Goal: Book appointment/travel/reservation

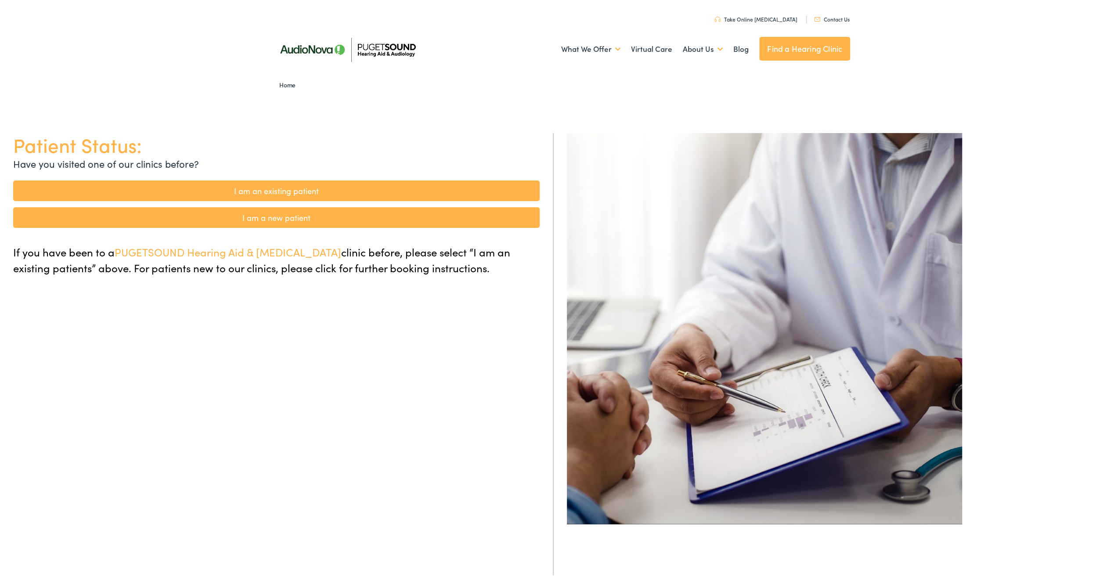
click at [257, 188] on link "I am an existing patient" at bounding box center [276, 189] width 527 height 21
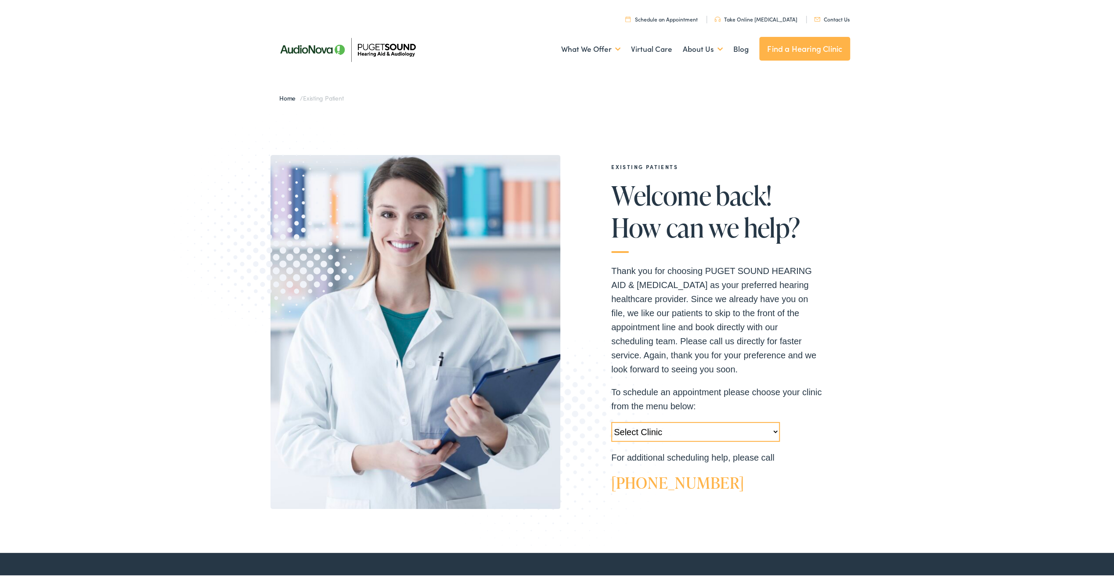
click at [773, 428] on select "Select Clinic [GEOGRAPHIC_DATA]-[GEOGRAPHIC_DATA]-AudioNova [STREET_ADDRESS]-Au…" at bounding box center [695, 430] width 169 height 20
select select "[URL][DOMAIN_NAME][PERSON_NAME]"
click at [611, 420] on select "Select Clinic [GEOGRAPHIC_DATA]-[GEOGRAPHIC_DATA]-AudioNova [STREET_ADDRESS]-Au…" at bounding box center [695, 430] width 169 height 20
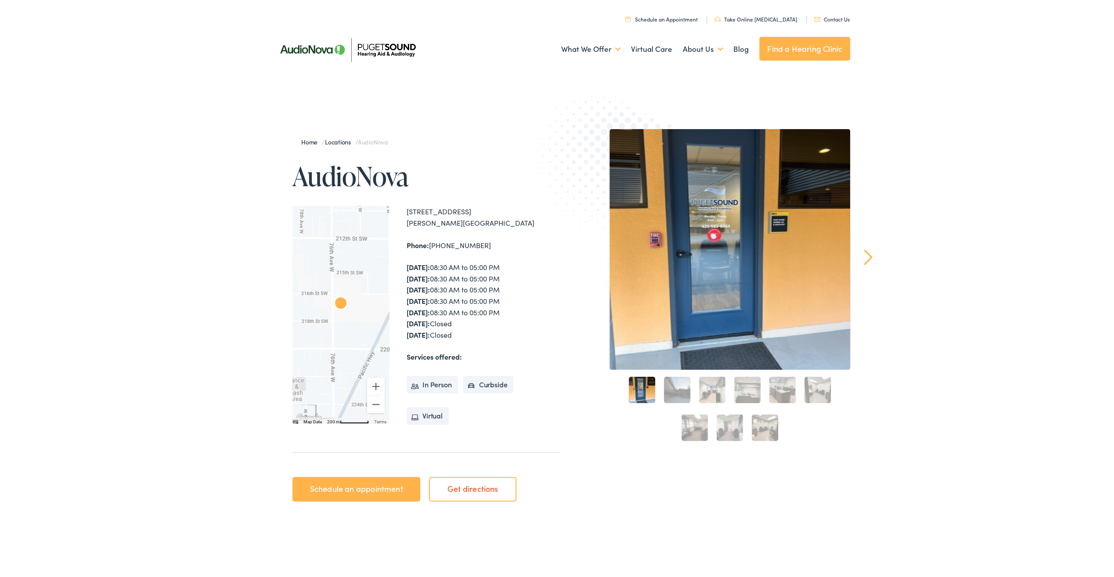
click at [685, 391] on link "2" at bounding box center [677, 388] width 26 height 26
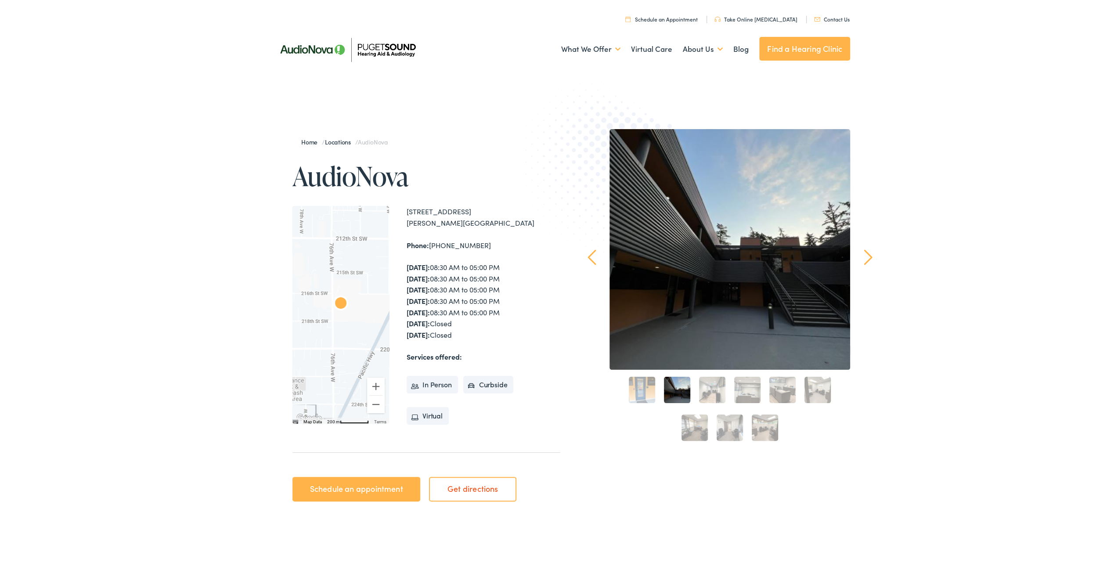
click at [643, 383] on link "1" at bounding box center [642, 388] width 26 height 26
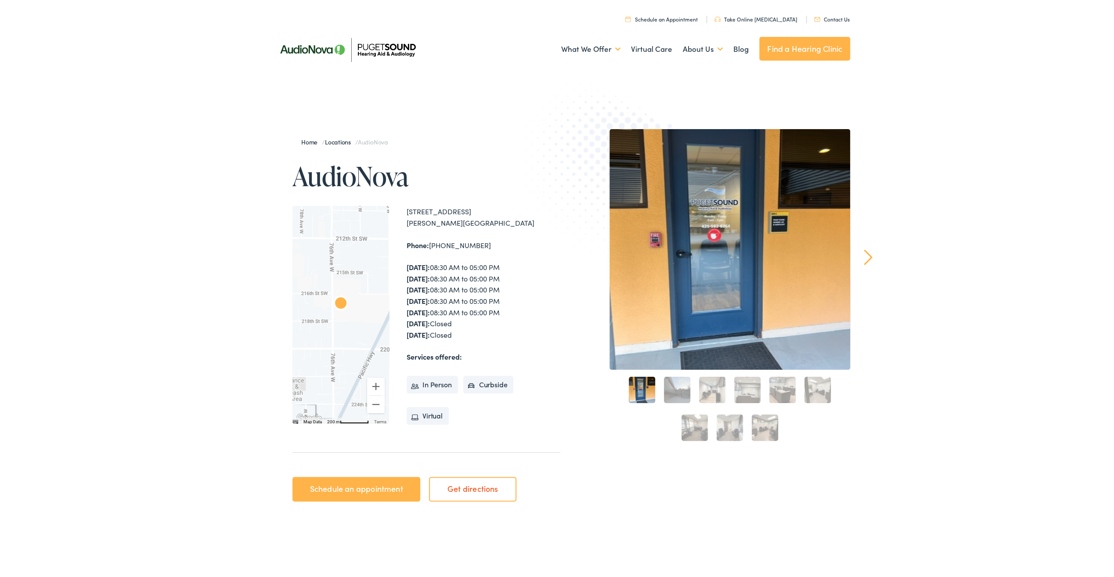
click at [370, 486] on link "Schedule an appointment" at bounding box center [357, 487] width 128 height 25
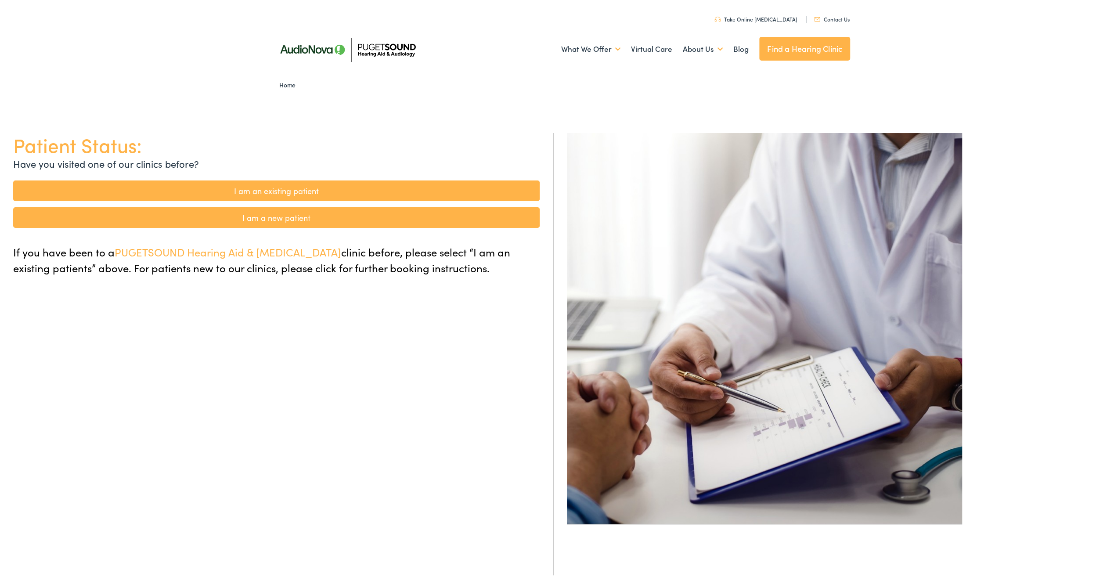
click at [277, 185] on link "I am an existing patient" at bounding box center [276, 189] width 527 height 21
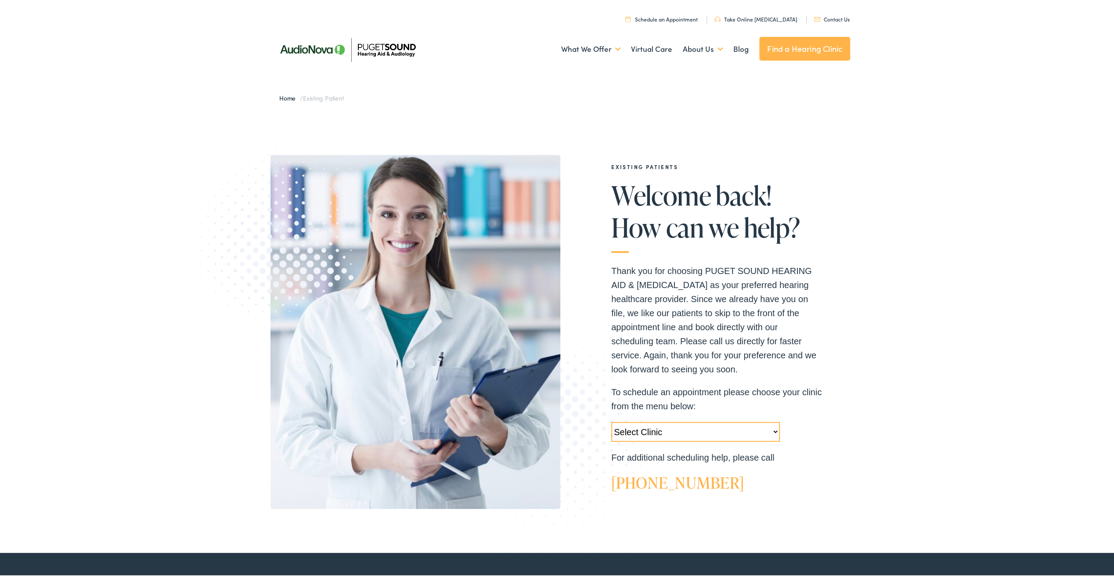
click at [773, 429] on select "Select Clinic Tukwila-WA-AudioNova 14900 Interurban Ave S #185 Tacoma-WA-AudioN…" at bounding box center [695, 430] width 169 height 20
select select "https://pshearing.alpacaaudiology.com/locations/edmonds-wa/"
click at [611, 420] on select "Select Clinic Tukwila-WA-AudioNova 14900 Interurban Ave S #185 Tacoma-WA-AudioN…" at bounding box center [695, 430] width 169 height 20
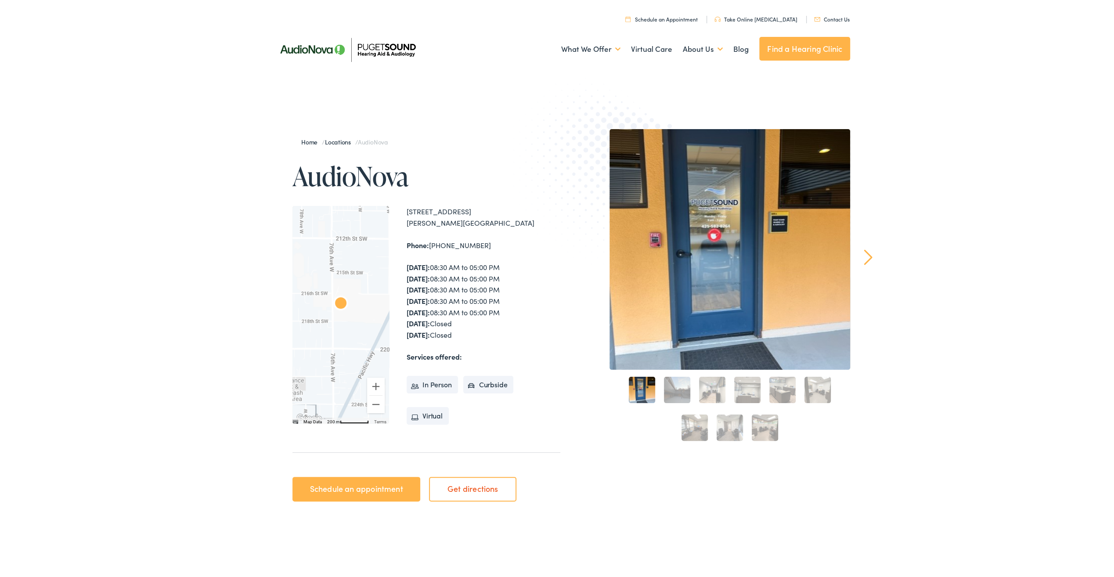
click at [417, 381] on li "In Person" at bounding box center [432, 383] width 51 height 18
click at [418, 381] on li "In Person" at bounding box center [432, 383] width 51 height 18
click at [375, 487] on link "Schedule an appointment" at bounding box center [357, 487] width 128 height 25
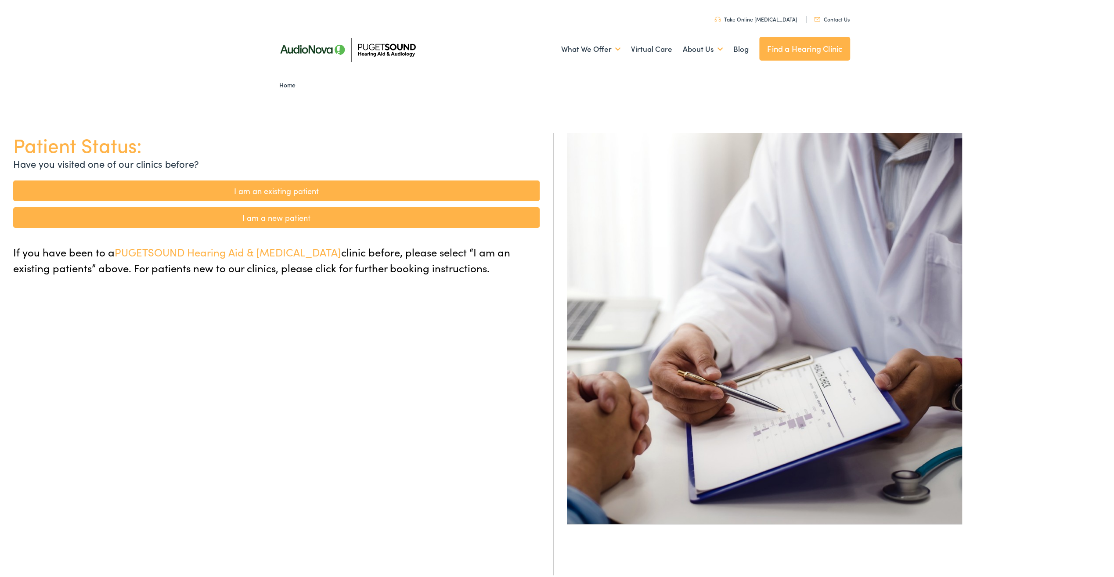
click at [304, 187] on link "I am an existing patient" at bounding box center [276, 189] width 527 height 21
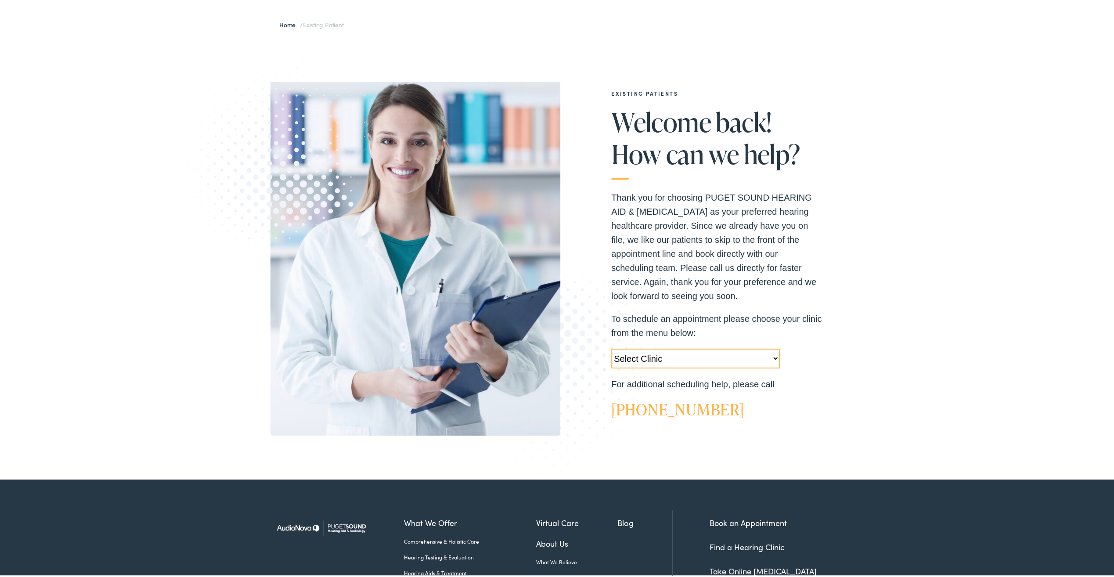
scroll to position [54, 0]
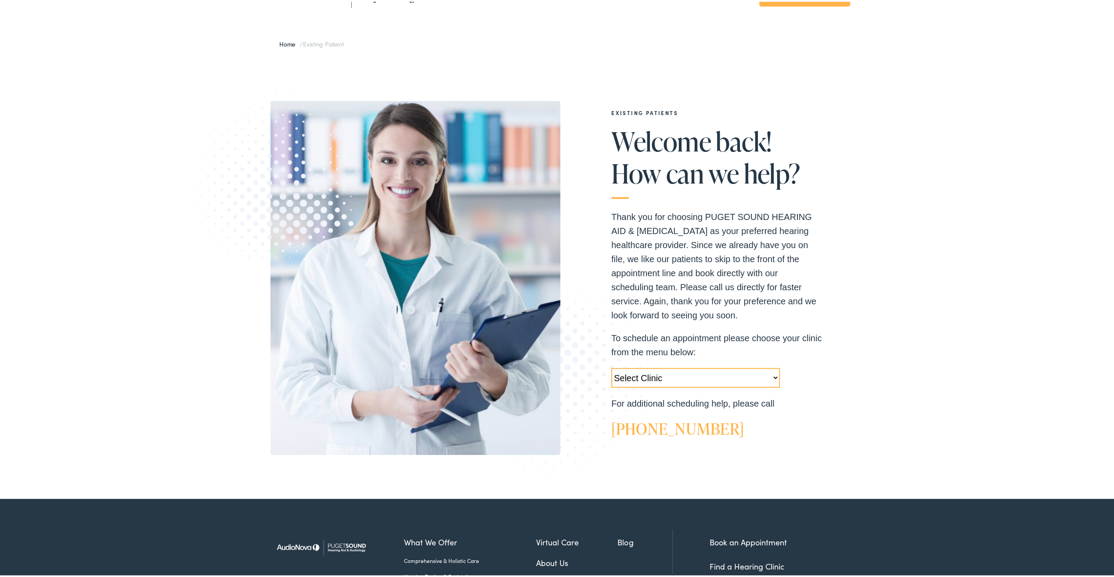
click at [774, 374] on select "Select Clinic Tukwila-WA-AudioNova 14900 Interurban Ave S #185 Tacoma-WA-AudioN…" at bounding box center [695, 376] width 169 height 20
select select "https://pshearing.alpacaaudiology.com/locations/edmonds-wa/"
click at [611, 366] on select "Select Clinic Tukwila-WA-AudioNova 14900 Interurban Ave S #185 Tacoma-WA-AudioN…" at bounding box center [695, 376] width 169 height 20
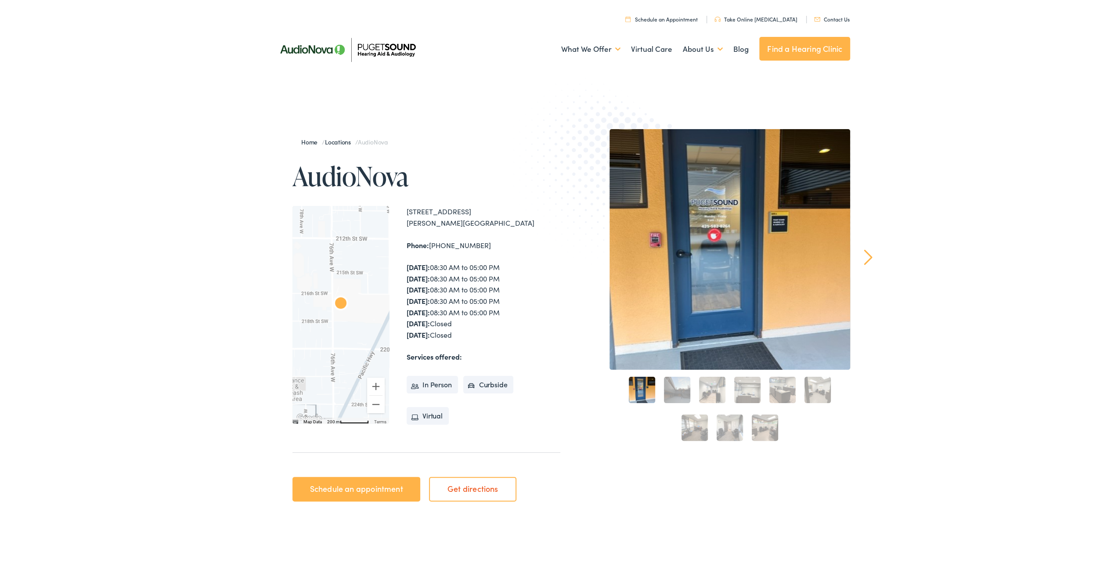
click at [306, 141] on link "Home" at bounding box center [311, 140] width 21 height 9
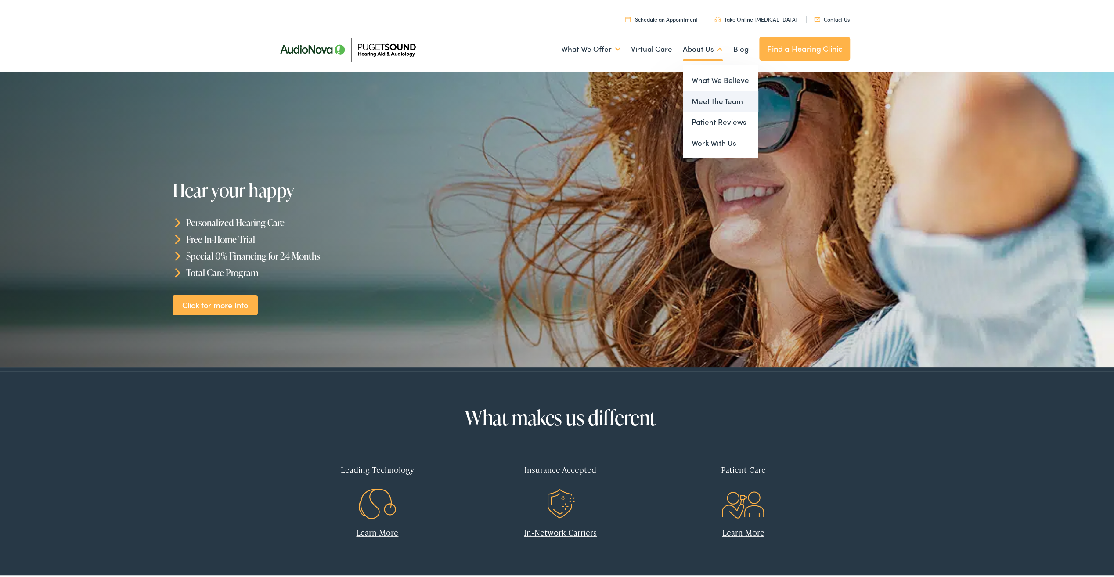
click at [709, 93] on link "Meet the Team" at bounding box center [720, 99] width 75 height 21
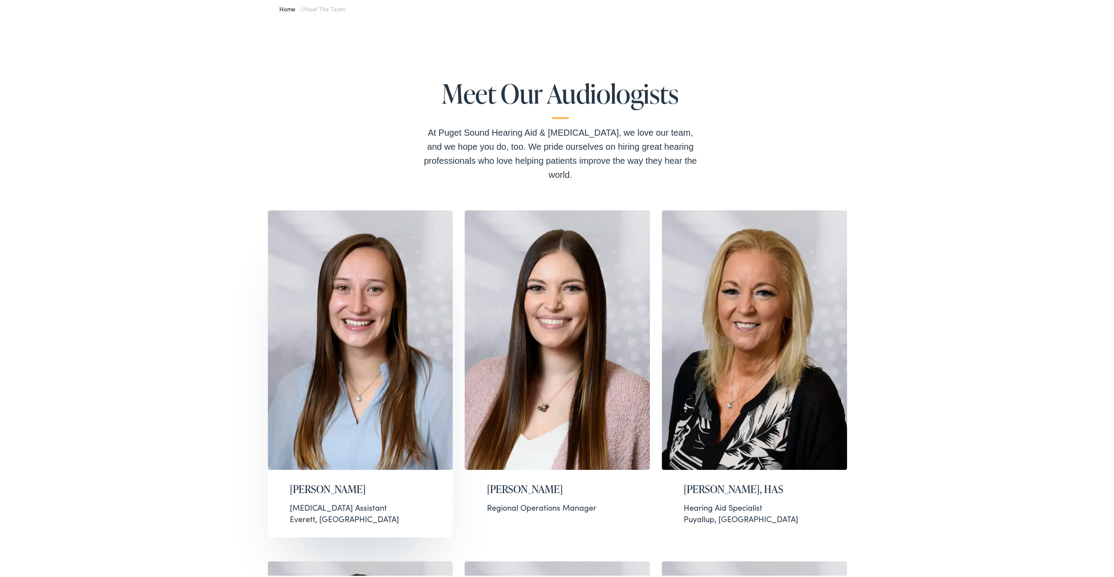
scroll to position [132, 0]
